Goal: Task Accomplishment & Management: Manage account settings

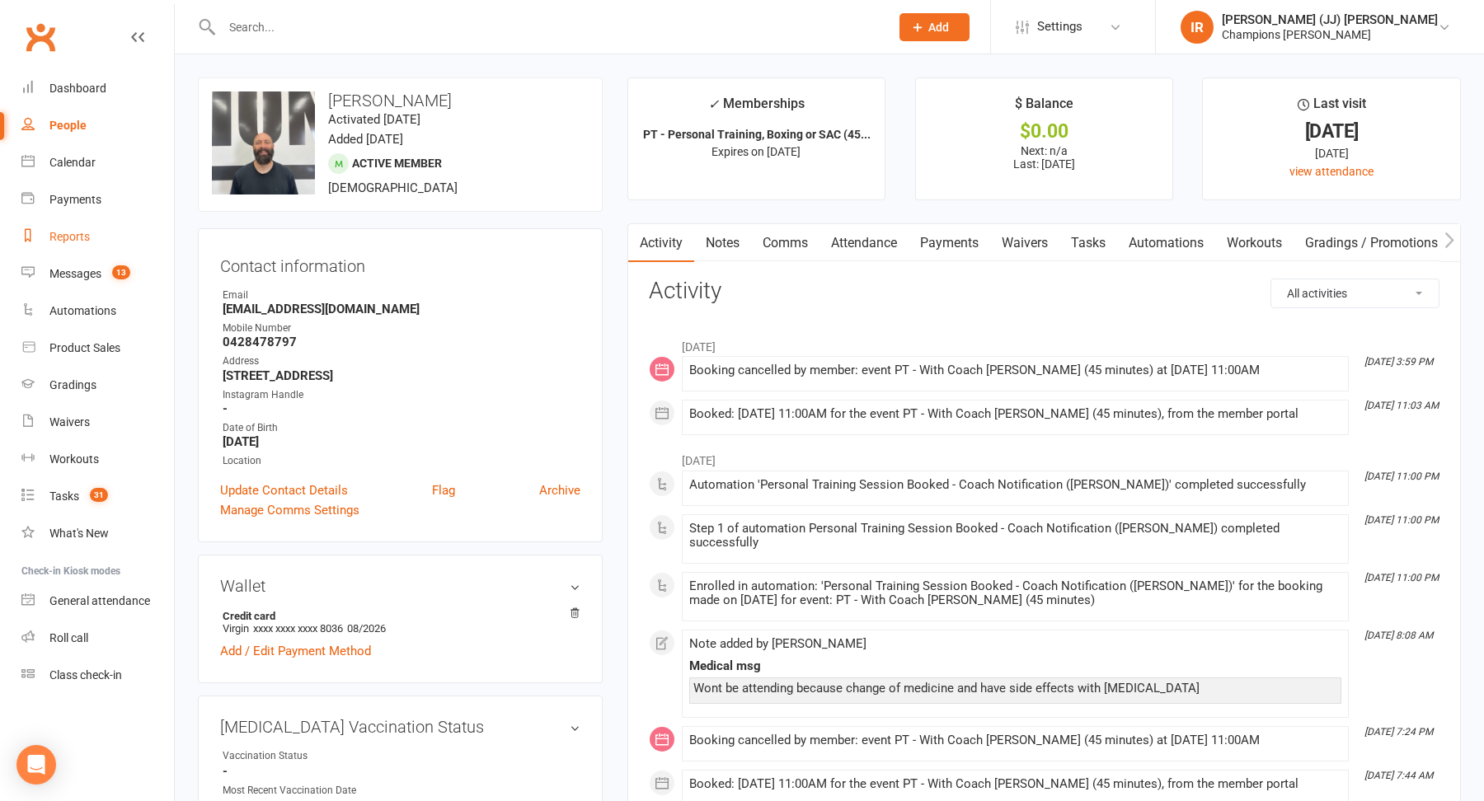
click at [89, 245] on link "Reports" at bounding box center [97, 236] width 152 height 37
click at [85, 236] on div "Reports" at bounding box center [69, 236] width 40 height 13
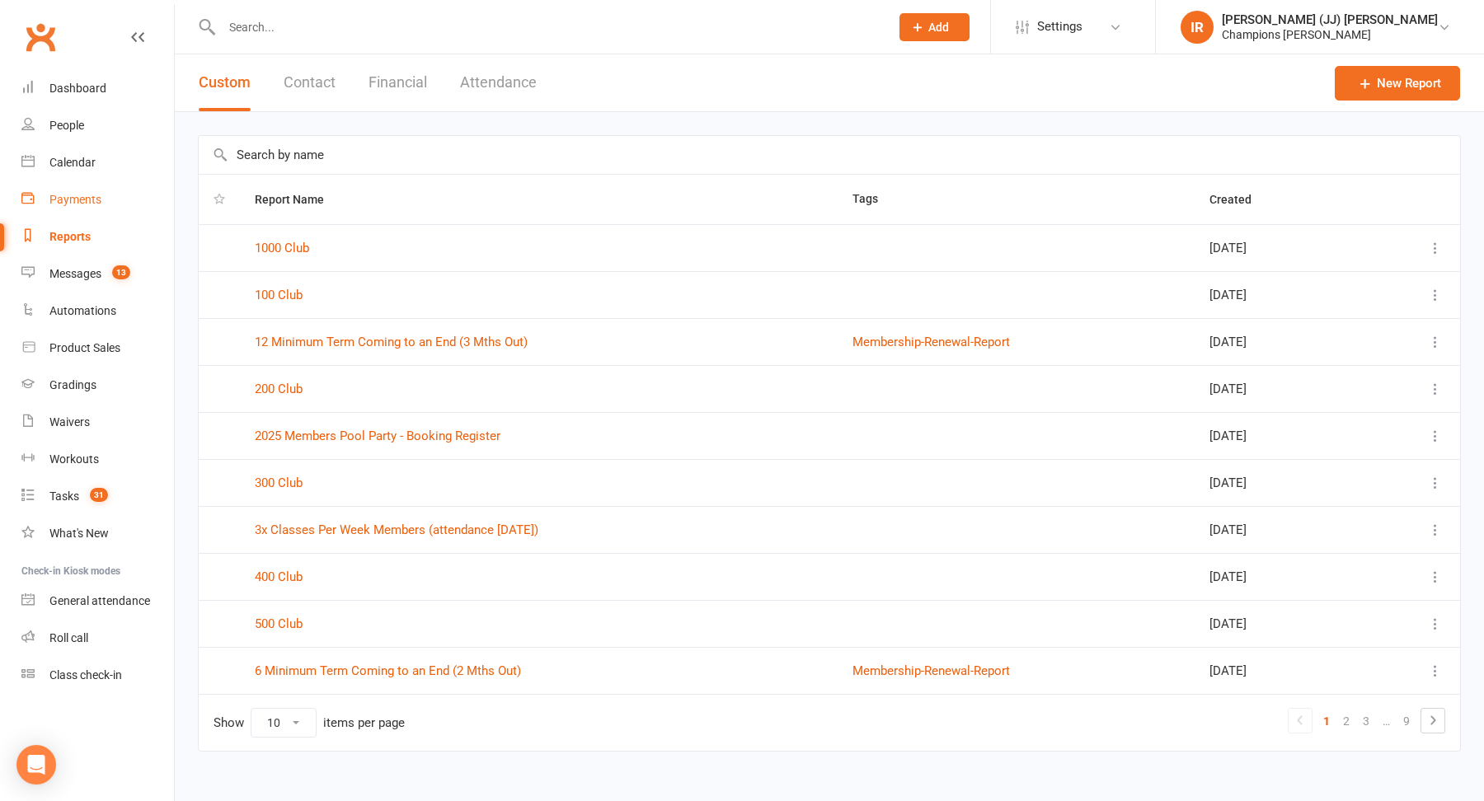
click at [83, 202] on div "Payments" at bounding box center [75, 199] width 52 height 13
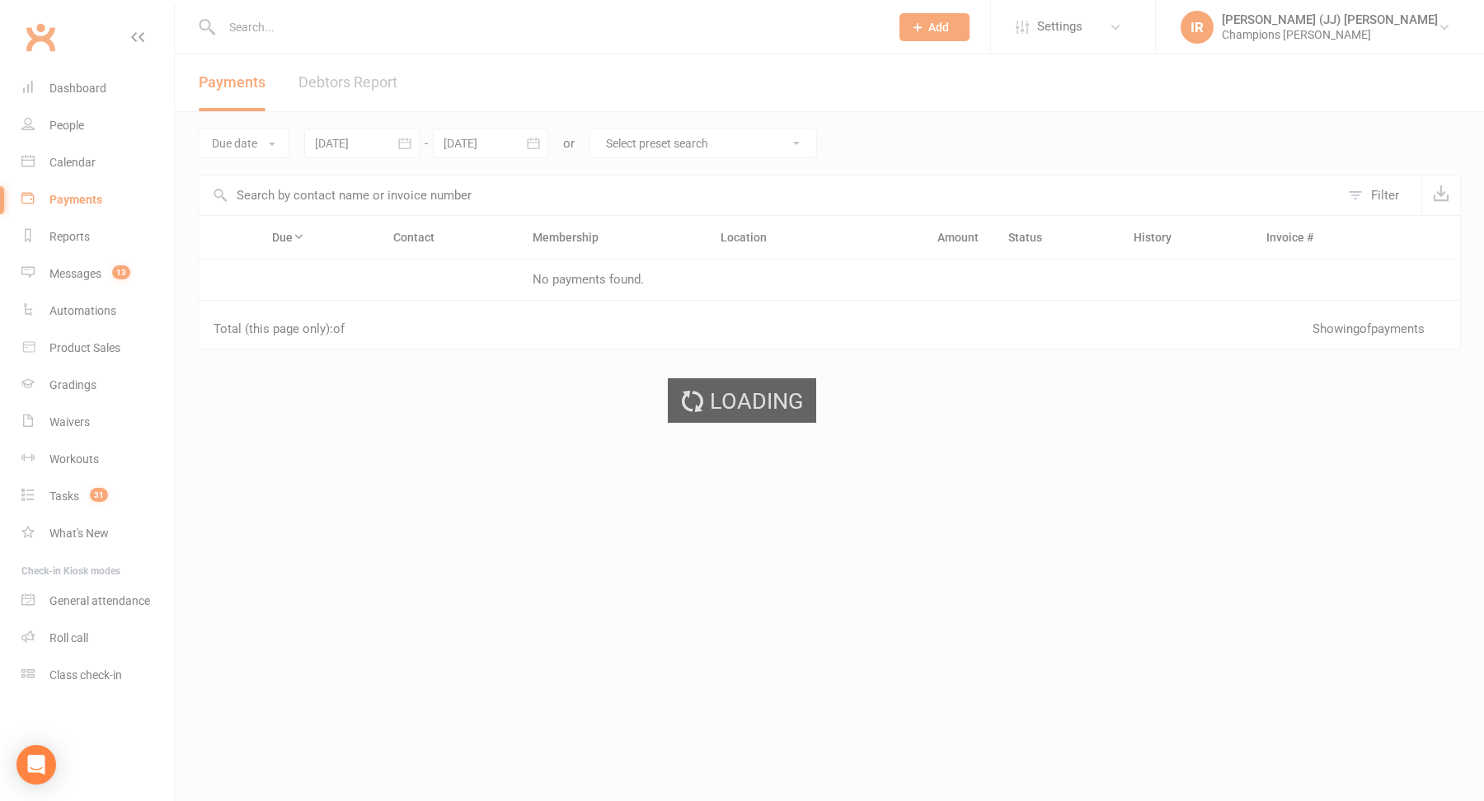
click at [350, 77] on ui-view "Prospect Member Non-attending contact Class / event Appointment Grading event T…" at bounding box center [742, 283] width 1484 height 558
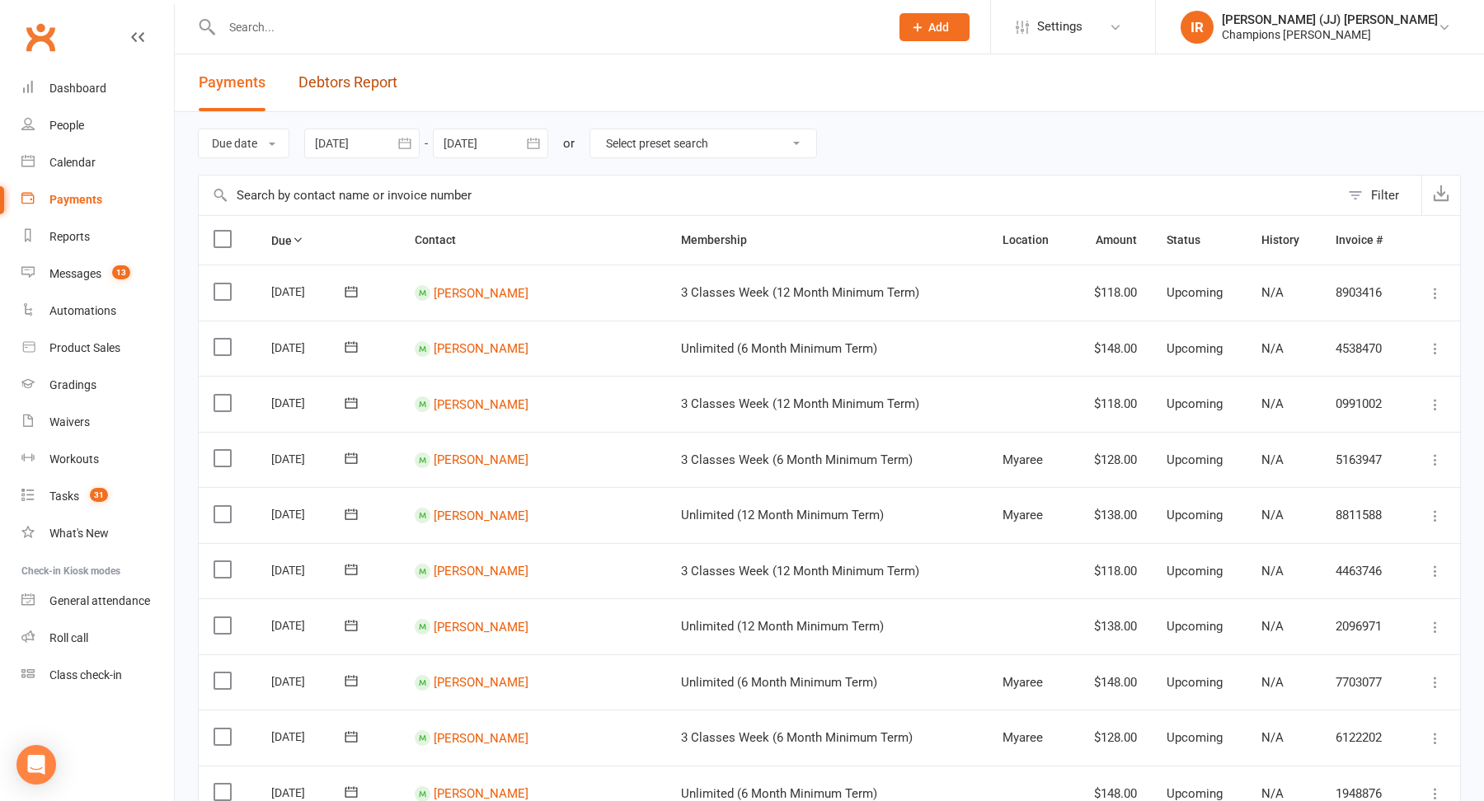
click at [350, 77] on link "Debtors Report" at bounding box center [347, 82] width 99 height 57
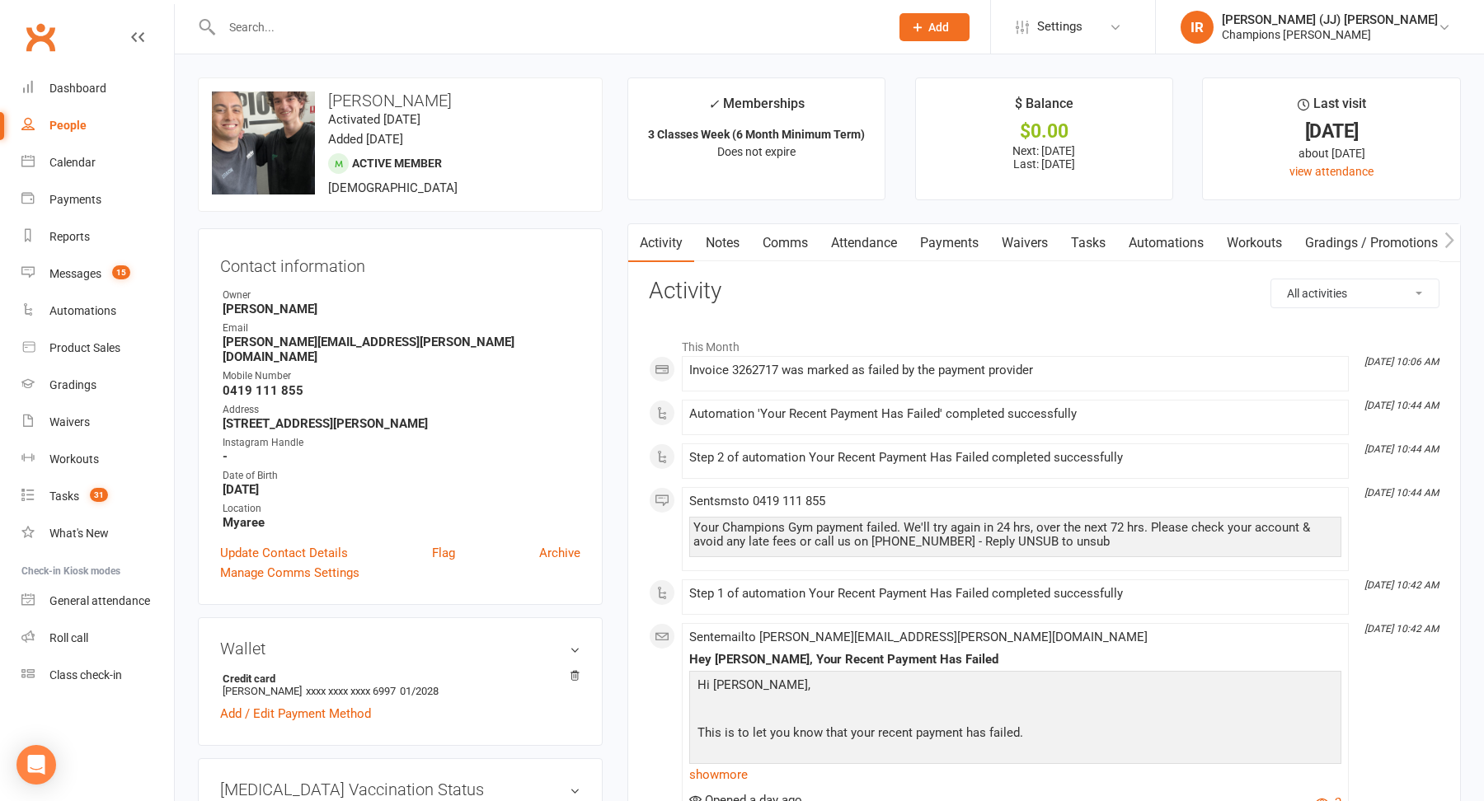
click at [733, 242] on link "Notes" at bounding box center [722, 243] width 57 height 38
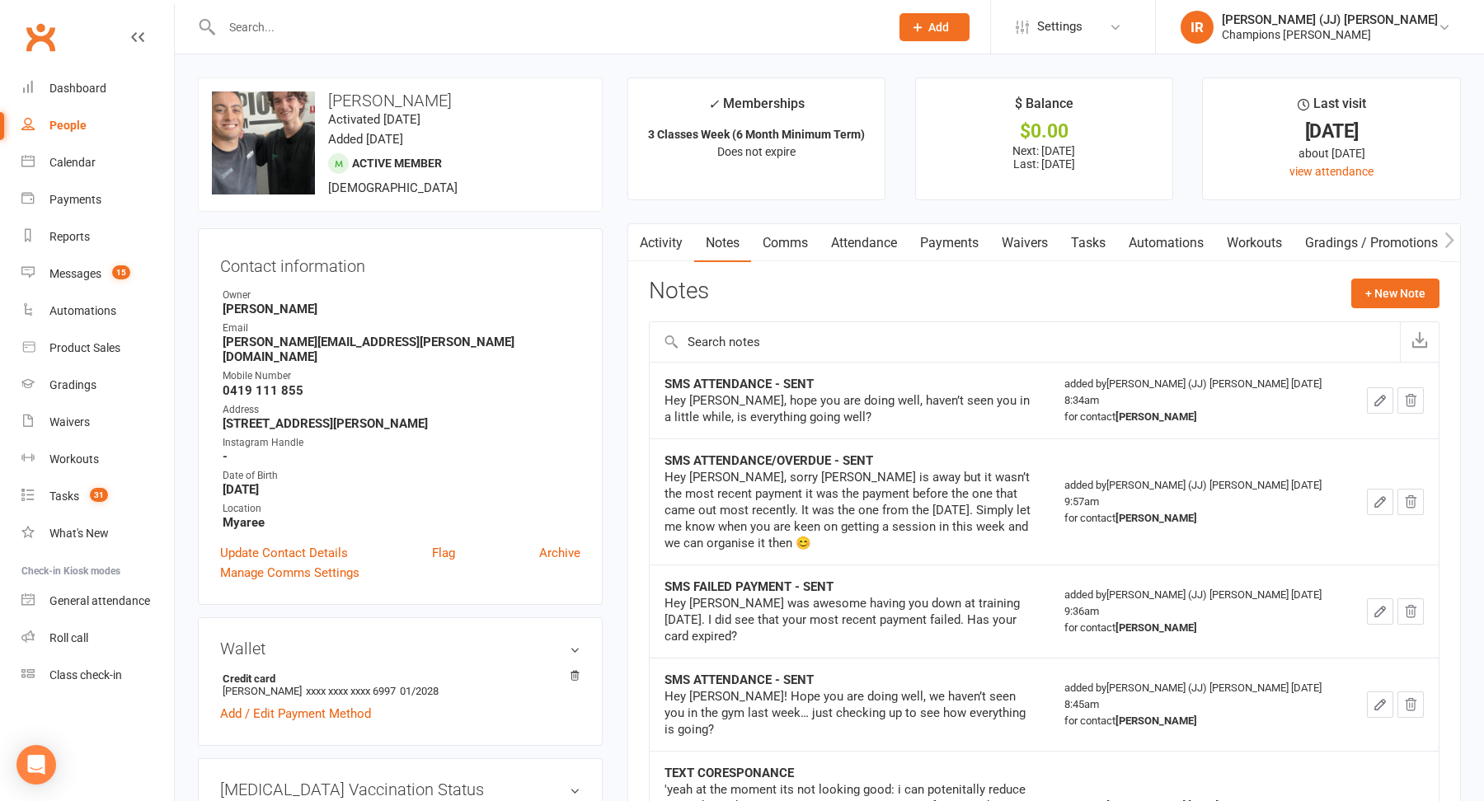
click at [870, 224] on link "Attendance" at bounding box center [863, 243] width 89 height 38
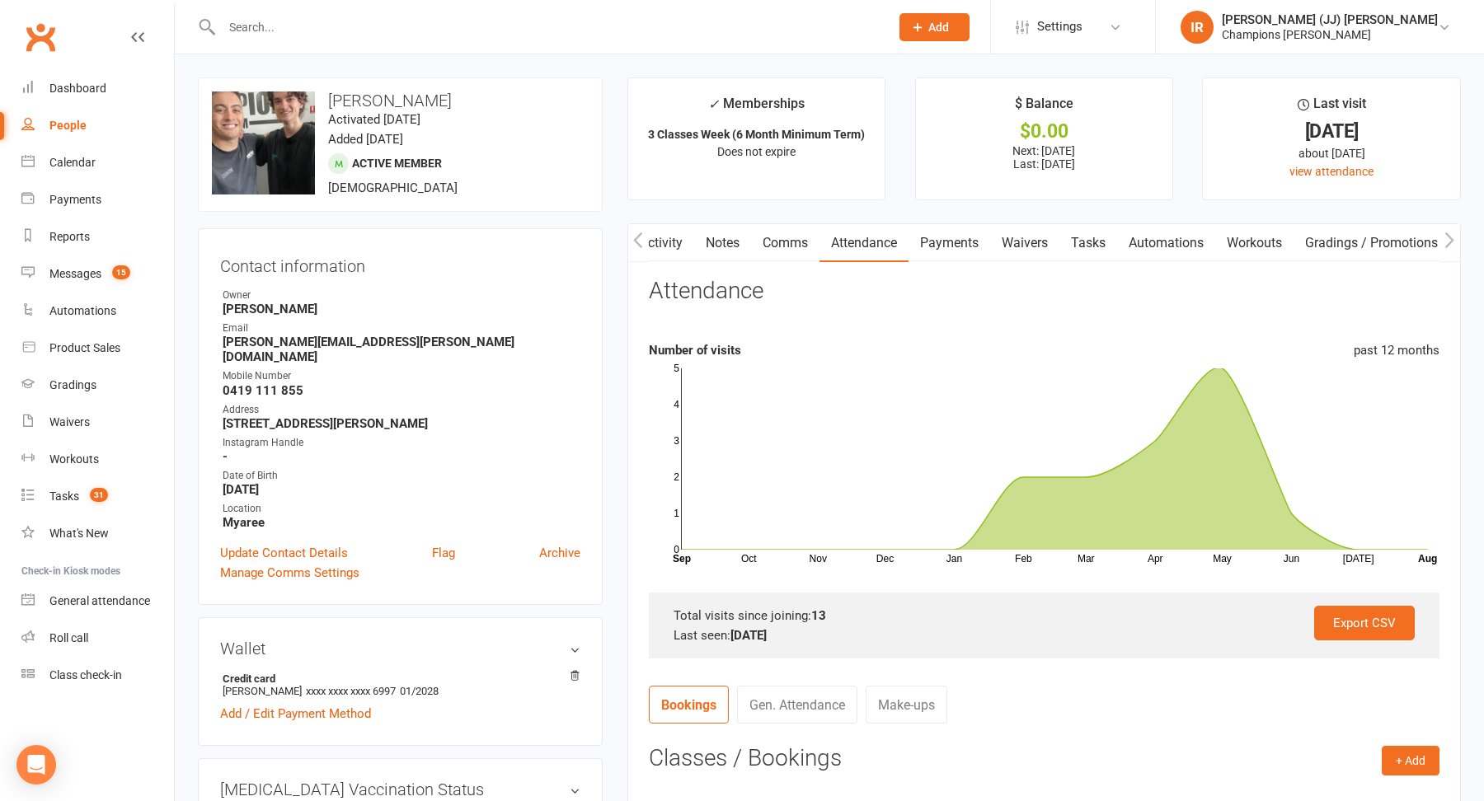
click at [678, 239] on link "Activity" at bounding box center [661, 243] width 66 height 38
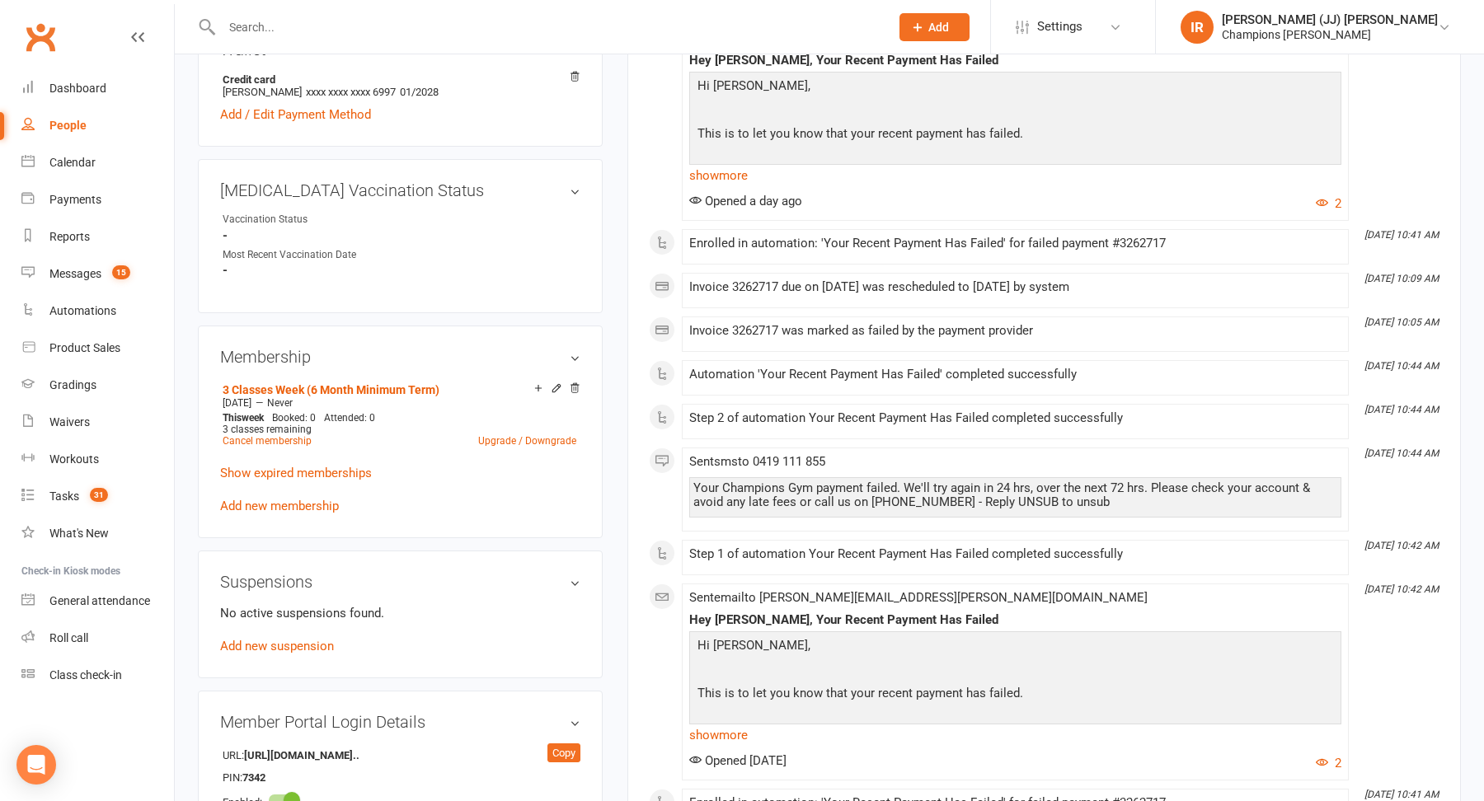
scroll to position [604, 0]
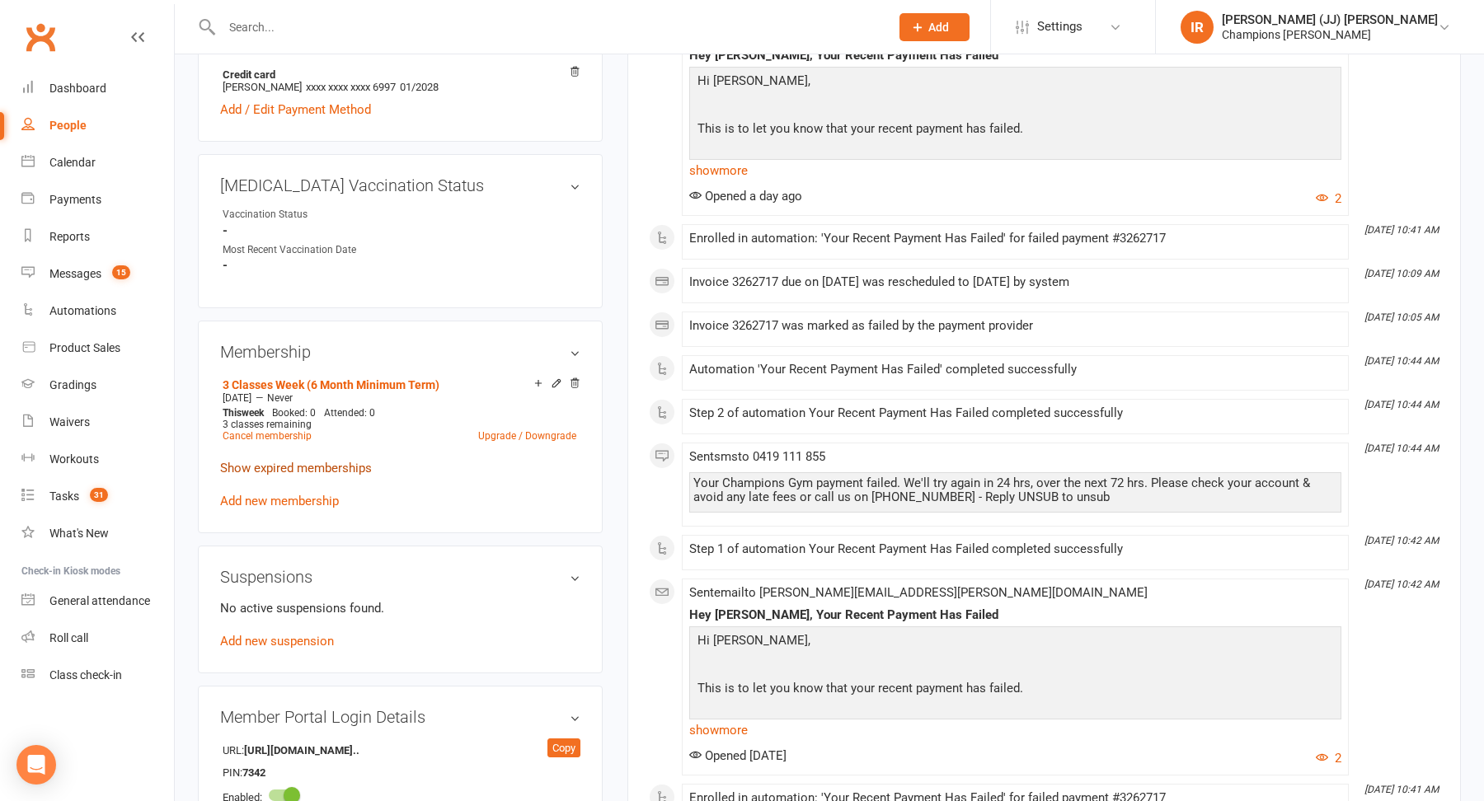
click at [307, 461] on link "Show expired memberships" at bounding box center [296, 468] width 152 height 15
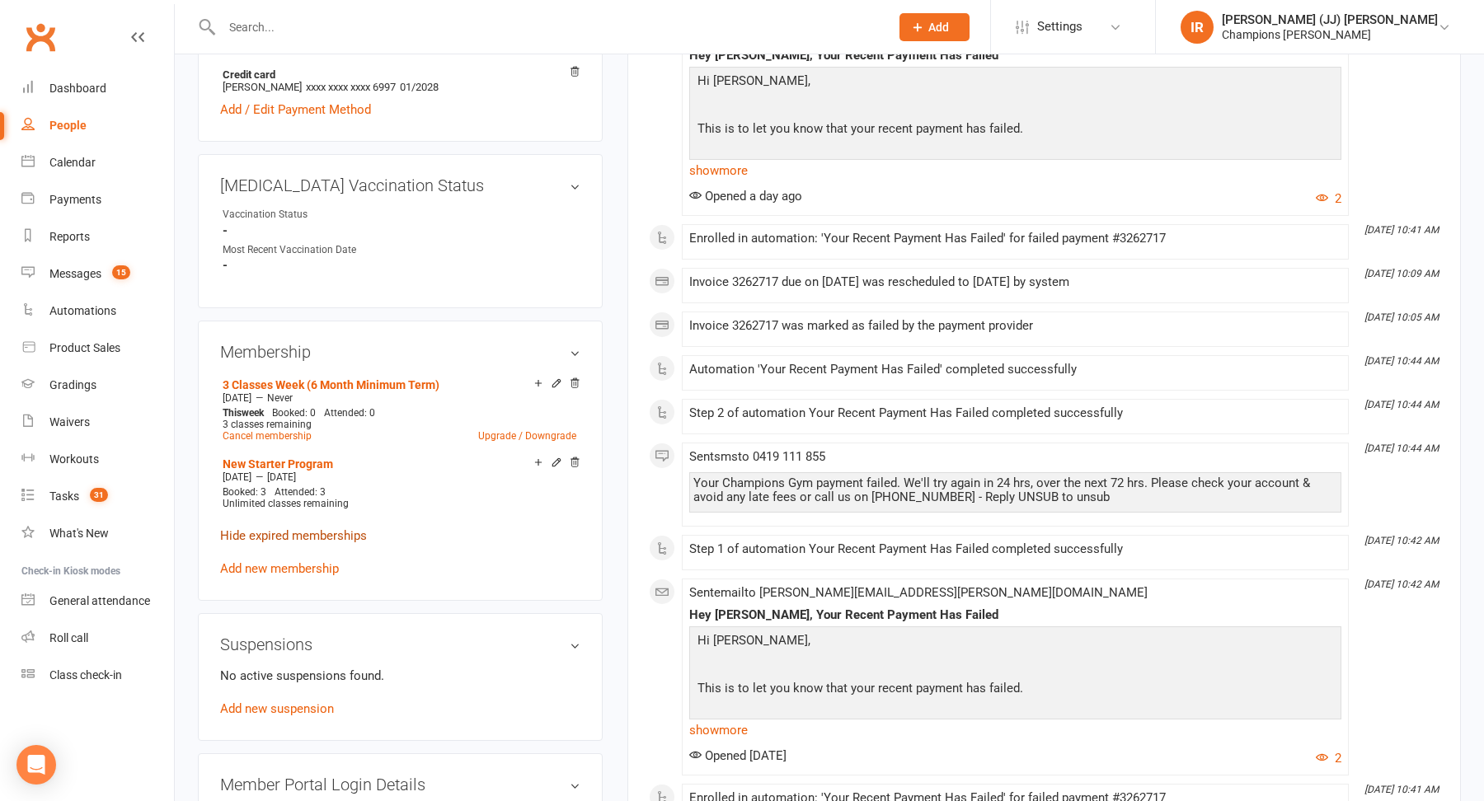
click at [338, 528] on link "Hide expired memberships" at bounding box center [293, 535] width 147 height 15
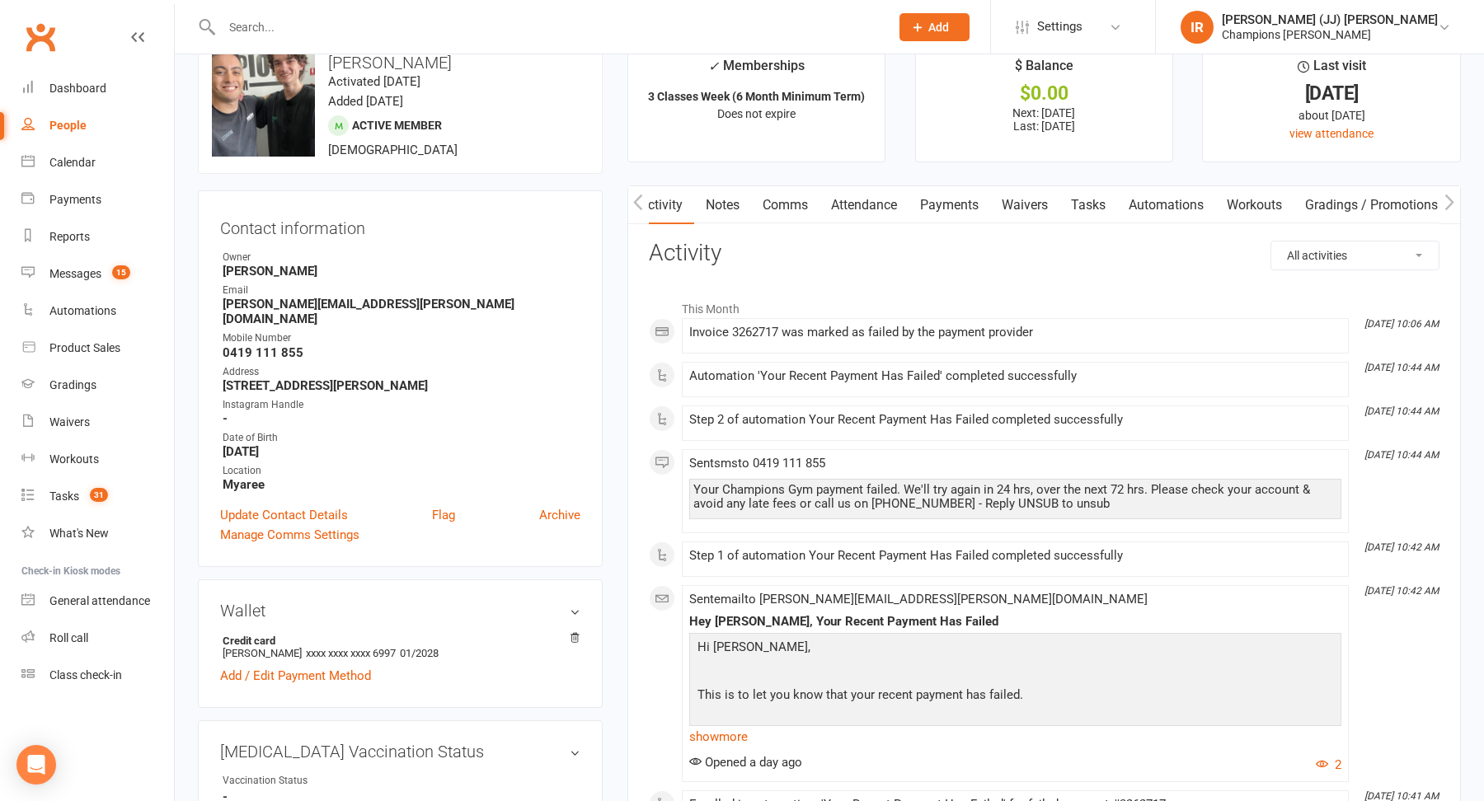
scroll to position [0, 0]
